Goal: Task Accomplishment & Management: Manage account settings

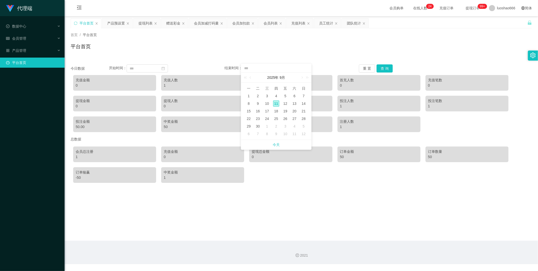
click at [237, 32] on div "首页 / 平台首页 /" at bounding box center [301, 34] width 461 height 5
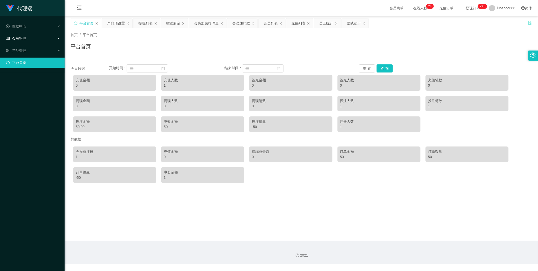
click at [34, 37] on div "会员管理" at bounding box center [32, 38] width 65 height 10
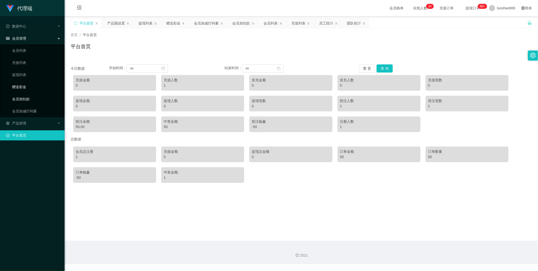
click at [31, 95] on link "会员加扣款" at bounding box center [36, 99] width 48 height 10
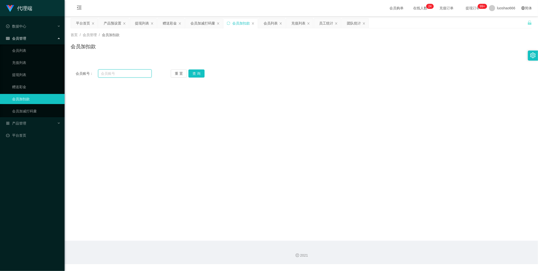
click at [124, 73] on input "text" at bounding box center [125, 73] width 54 height 8
drag, startPoint x: 124, startPoint y: 73, endPoint x: 108, endPoint y: 76, distance: 16.2
click at [108, 76] on input "text" at bounding box center [125, 73] width 54 height 8
click at [36, 107] on link "会员加减打码量" at bounding box center [36, 111] width 48 height 10
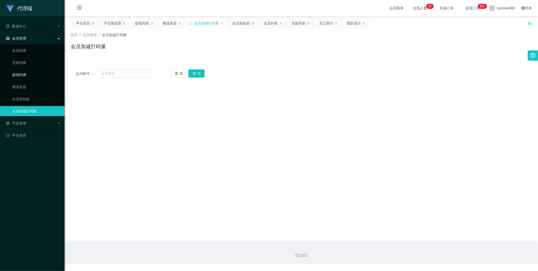
click at [33, 79] on link "提现列表" at bounding box center [36, 75] width 48 height 10
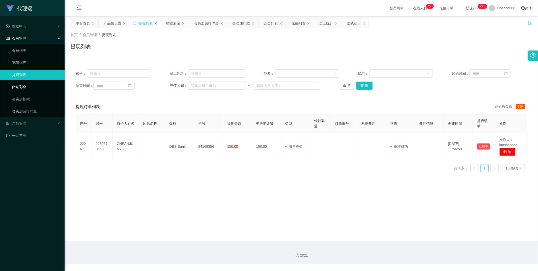
click at [30, 87] on link "赠送彩金" at bounding box center [36, 87] width 48 height 10
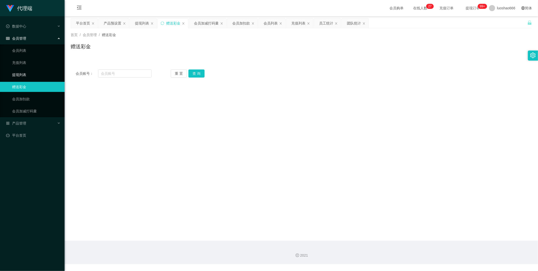
click at [19, 75] on link "提现列表" at bounding box center [36, 75] width 48 height 10
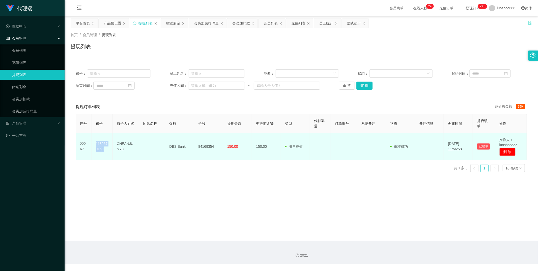
drag, startPoint x: 94, startPoint y: 142, endPoint x: 109, endPoint y: 153, distance: 18.1
click at [109, 153] on td "1139679159" at bounding box center [102, 146] width 21 height 27
copy td "1139679159"
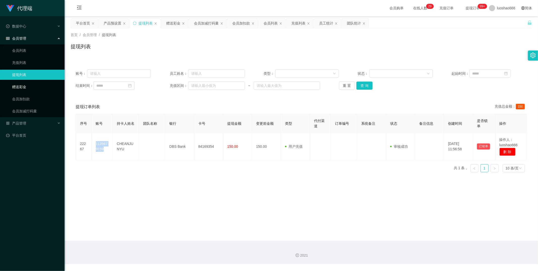
click at [34, 89] on link "赠送彩金" at bounding box center [36, 87] width 48 height 10
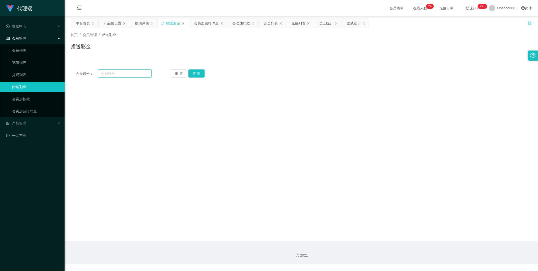
paste input "1139679159"
type input "1139679159"
click at [193, 72] on button "查 询" at bounding box center [196, 73] width 16 height 8
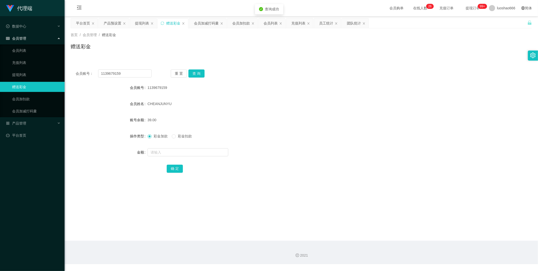
click at [175, 147] on div at bounding box center [282, 152] width 269 height 10
click at [172, 155] on input "text" at bounding box center [188, 152] width 81 height 8
type input "8"
click at [175, 168] on button "确 定" at bounding box center [175, 168] width 16 height 8
click at [161, 150] on input "text" at bounding box center [188, 152] width 81 height 8
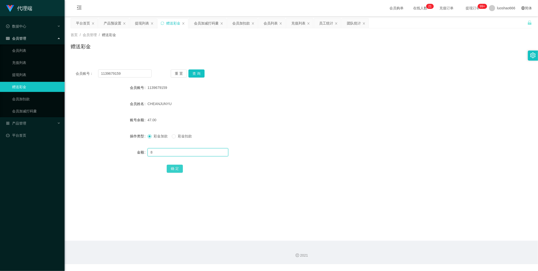
type input "8"
click at [173, 168] on button "确 定" at bounding box center [175, 168] width 16 height 8
click at [189, 74] on button "查 询" at bounding box center [196, 73] width 16 height 8
drag, startPoint x: 125, startPoint y: 73, endPoint x: 95, endPoint y: 72, distance: 30.0
click at [95, 72] on div "会员账号： 1139679159" at bounding box center [114, 73] width 76 height 8
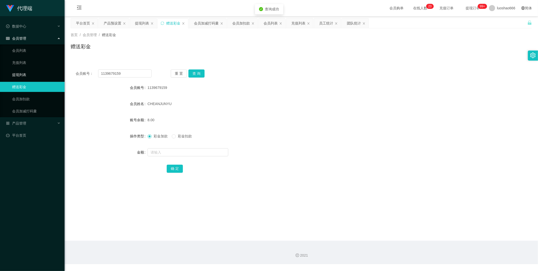
click at [25, 73] on link "提现列表" at bounding box center [36, 75] width 48 height 10
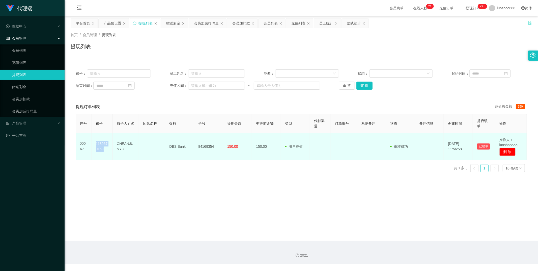
drag, startPoint x: 109, startPoint y: 152, endPoint x: 94, endPoint y: 137, distance: 20.5
click at [94, 137] on td "1139679159" at bounding box center [102, 146] width 21 height 27
copy td "1139679159"
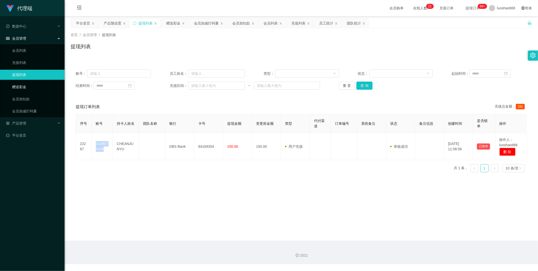
click at [45, 89] on link "赠送彩金" at bounding box center [36, 87] width 48 height 10
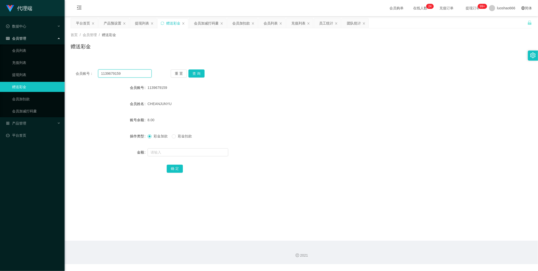
drag, startPoint x: 135, startPoint y: 73, endPoint x: 86, endPoint y: 73, distance: 48.9
click at [86, 73] on div "会员账号： 1139679159" at bounding box center [114, 73] width 76 height 8
drag, startPoint x: 190, startPoint y: 81, endPoint x: 195, endPoint y: 76, distance: 6.1
click at [191, 80] on div "会员账号： 1139679159 重 置 查 询 会员账号 1139679159 会员姓名 CHEANJUNYU 账号余额 8.00 操作类型 彩金加款 彩金…" at bounding box center [301, 124] width 461 height 120
click at [195, 76] on button "查 询" at bounding box center [196, 73] width 16 height 8
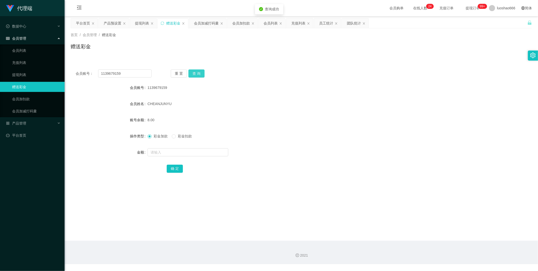
click at [195, 76] on button "查 询" at bounding box center [196, 73] width 16 height 8
click at [36, 74] on link "提现列表" at bounding box center [36, 75] width 48 height 10
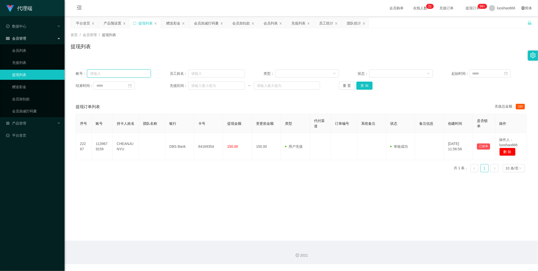
paste input "1139679159"
type input "1139679159"
click at [359, 82] on button "查 询" at bounding box center [364, 85] width 16 height 8
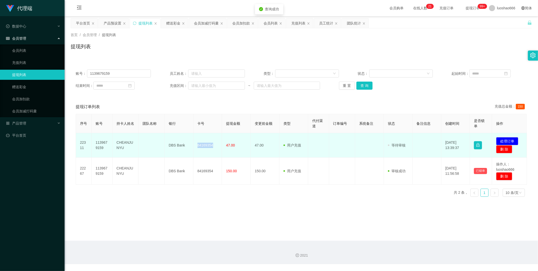
drag, startPoint x: 213, startPoint y: 146, endPoint x: 195, endPoint y: 147, distance: 19.0
click at [195, 147] on td "84169354" at bounding box center [207, 145] width 29 height 24
copy td "84169354"
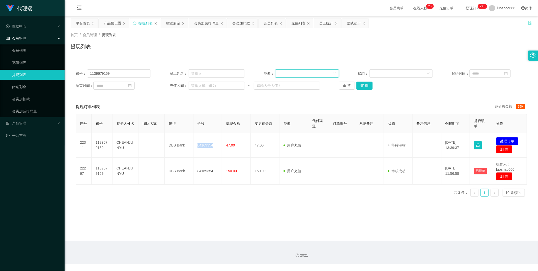
click at [287, 74] on div at bounding box center [305, 74] width 54 height 8
click at [211, 74] on input "text" at bounding box center [216, 73] width 57 height 8
paste input "84169354"
type input "84169354"
drag, startPoint x: 218, startPoint y: 71, endPoint x: 145, endPoint y: 66, distance: 73.1
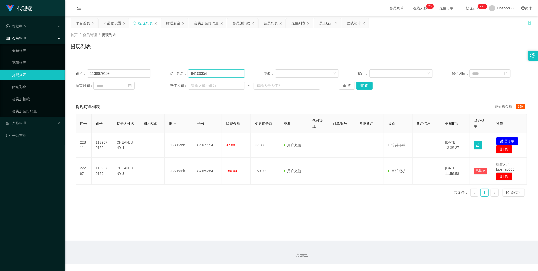
click at [145, 66] on div "账号： 1139679159 员工姓名： 84169354 类型： 状态： 起始时间： 结束时间： 充值区间： ~ 重 置 查 询" at bounding box center [301, 79] width 461 height 30
click at [365, 87] on button "查 询" at bounding box center [364, 85] width 16 height 8
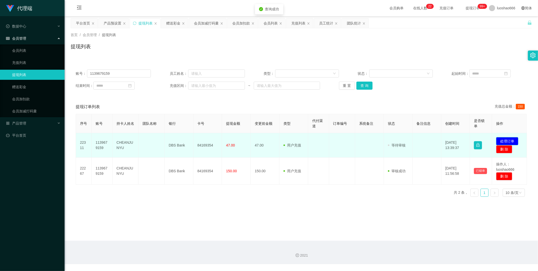
click at [505, 143] on button "处理订单" at bounding box center [507, 141] width 22 height 8
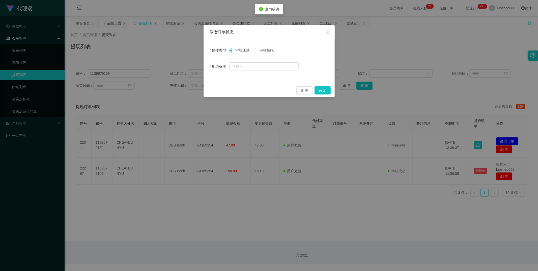
click at [327, 86] on div "取 消 确 定" at bounding box center [269, 90] width 131 height 13
click at [326, 88] on button "确 定" at bounding box center [323, 90] width 16 height 8
